Goal: Task Accomplishment & Management: Use online tool/utility

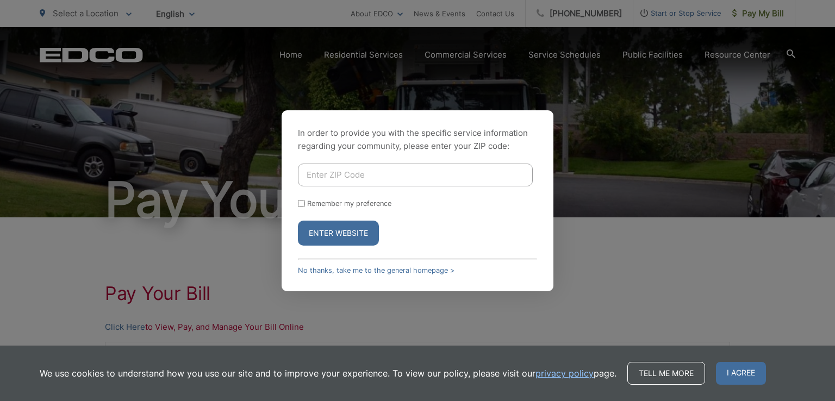
click at [587, 251] on div "In order to provide you with the specific service information regarding your co…" at bounding box center [417, 200] width 835 height 401
click at [328, 179] on input "Enter ZIP Code" at bounding box center [415, 175] width 235 height 23
click at [602, 268] on div "In order to provide you with the specific service information regarding your co…" at bounding box center [417, 200] width 835 height 401
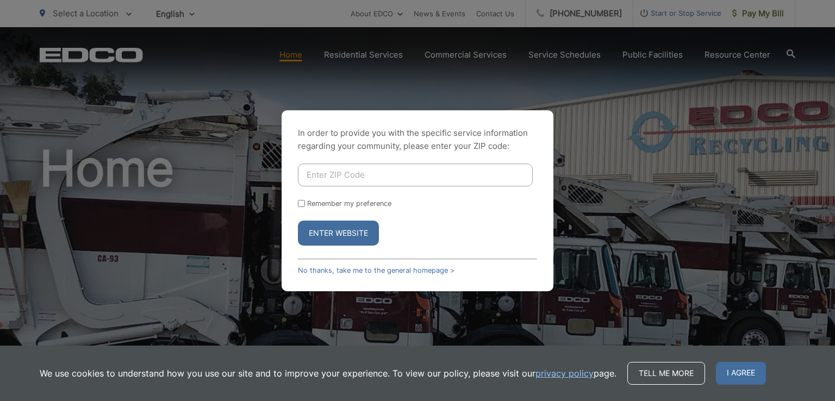
click at [342, 169] on input "Enter ZIP Code" at bounding box center [415, 175] width 235 height 23
type input "92064"
click at [298, 221] on button "Enter Website" at bounding box center [338, 233] width 81 height 25
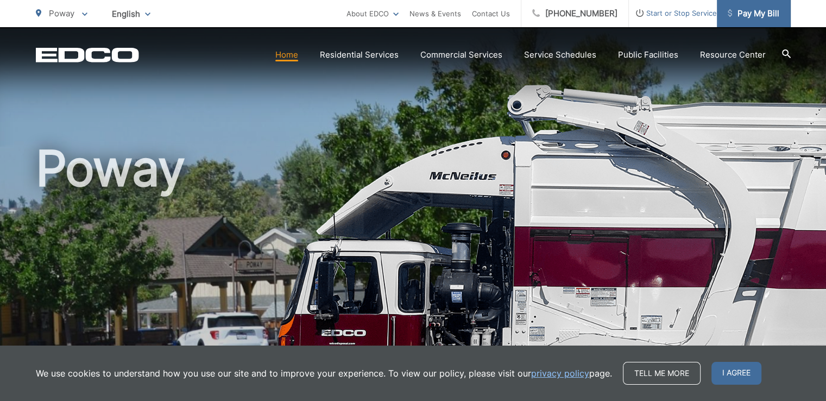
click at [757, 11] on span "Pay My Bill" at bounding box center [754, 13] width 52 height 13
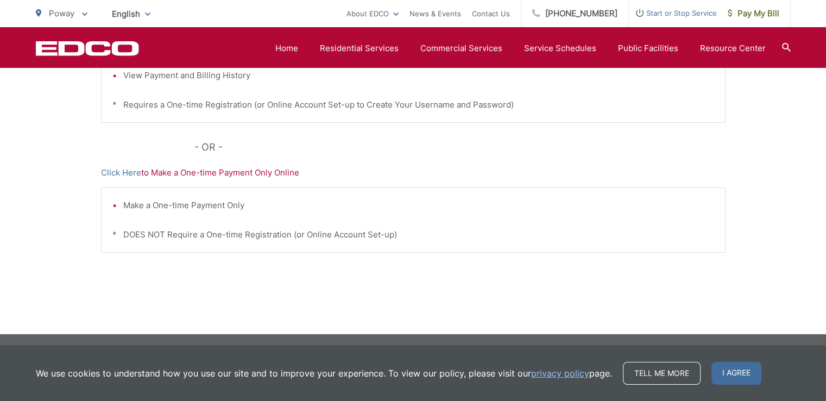
scroll to position [372, 0]
click at [117, 171] on link "Click Here" at bounding box center [121, 172] width 40 height 13
